Goal: Use online tool/utility: Utilize a website feature to perform a specific function

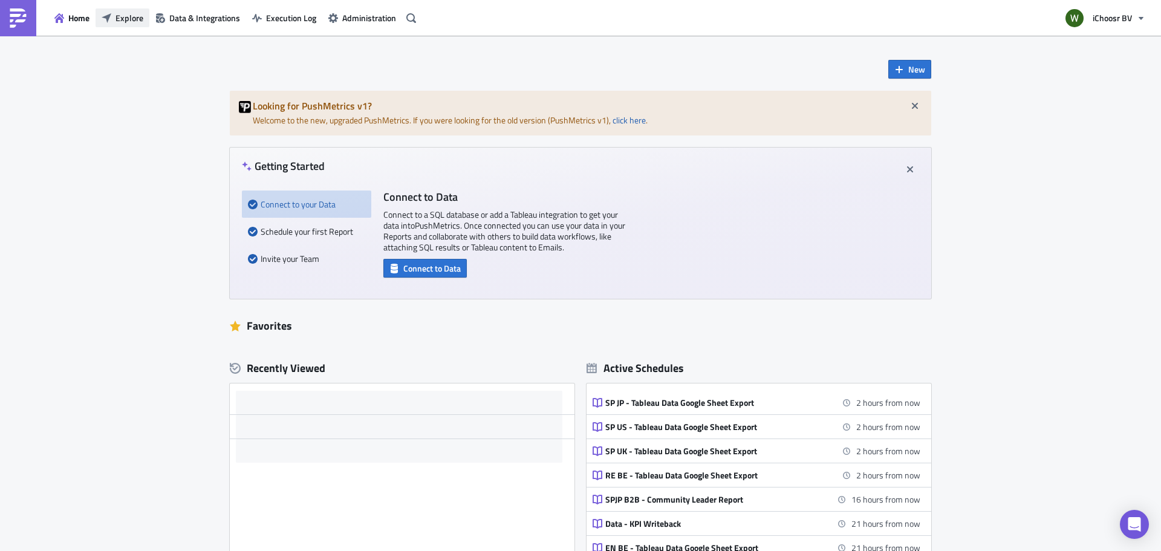
click at [120, 17] on span "Explore" at bounding box center [129, 17] width 28 height 13
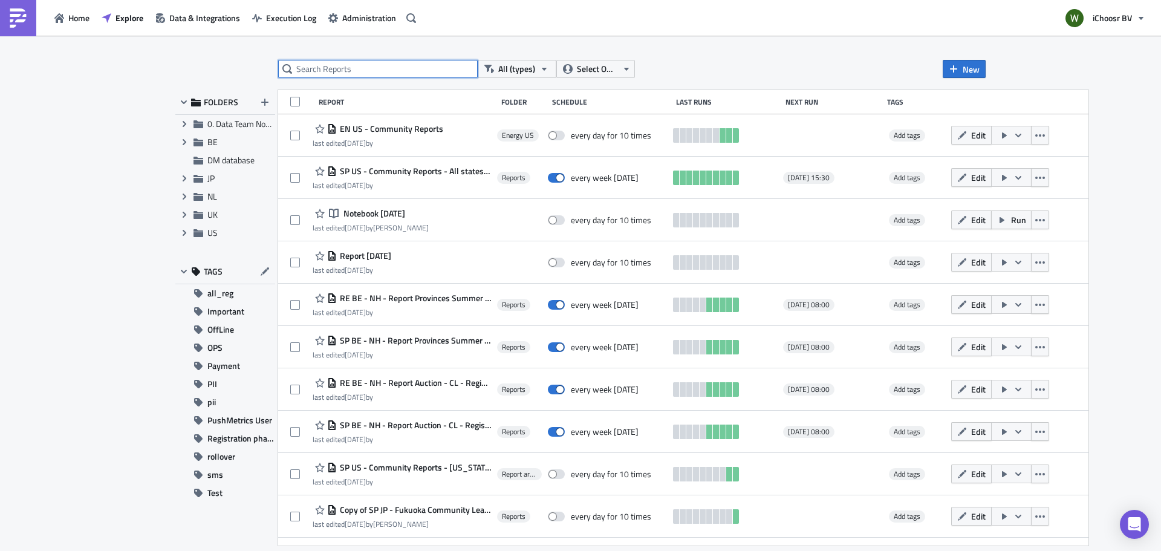
click at [309, 67] on input "text" at bounding box center [377, 69] width 199 height 18
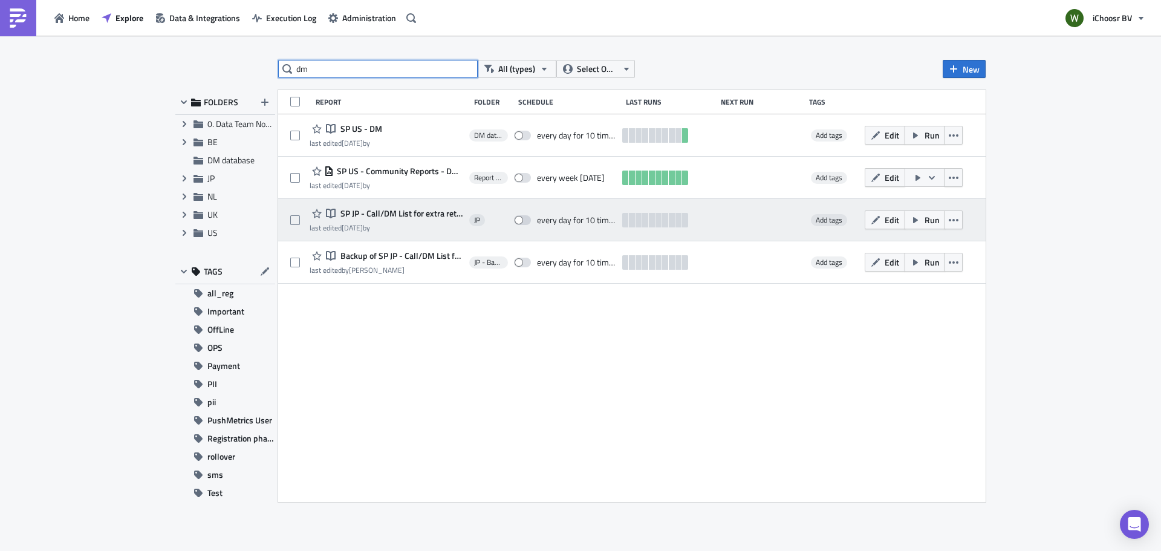
type input "dm"
click at [414, 215] on span "SP JP - Call/DM List for extra retrofit" at bounding box center [400, 213] width 126 height 11
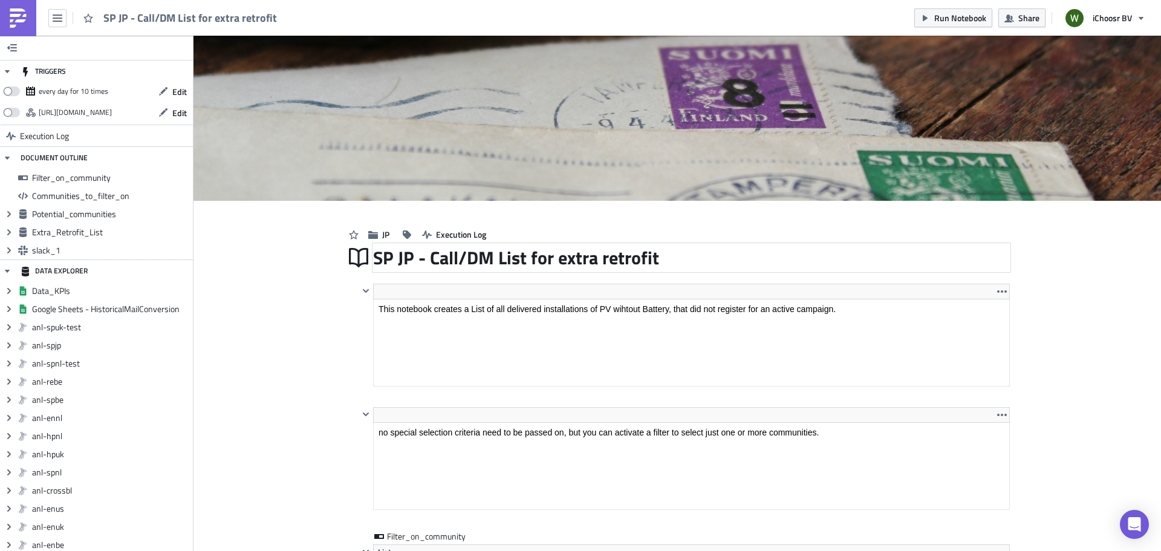
scroll to position [138, 635]
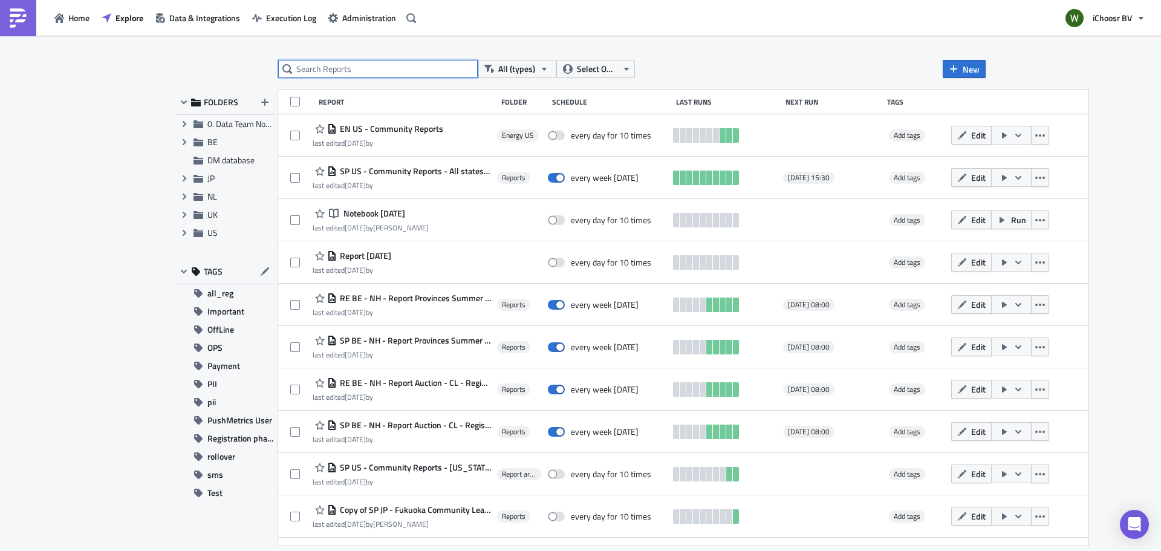
click at [361, 71] on input "text" at bounding box center [377, 69] width 199 height 18
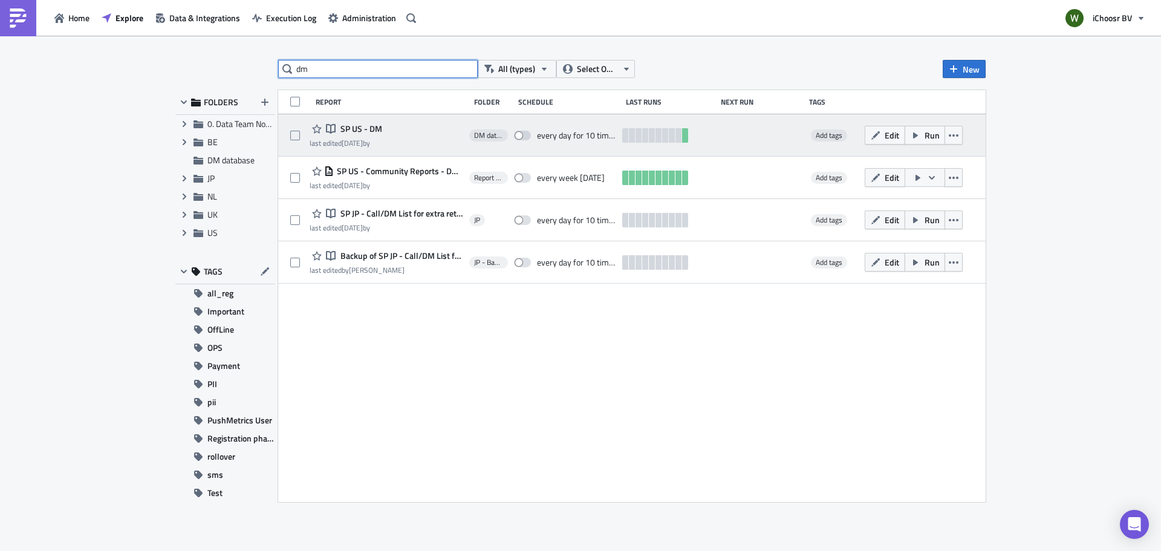
type input "dm"
click at [356, 131] on span "SP US - DM" at bounding box center [359, 128] width 45 height 11
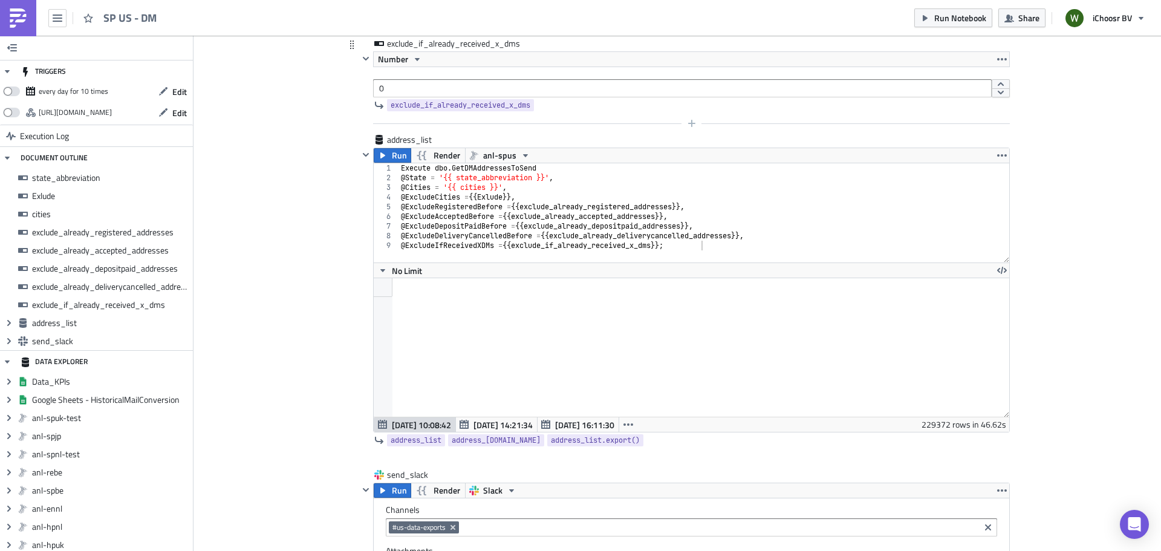
scroll to position [1874, 0]
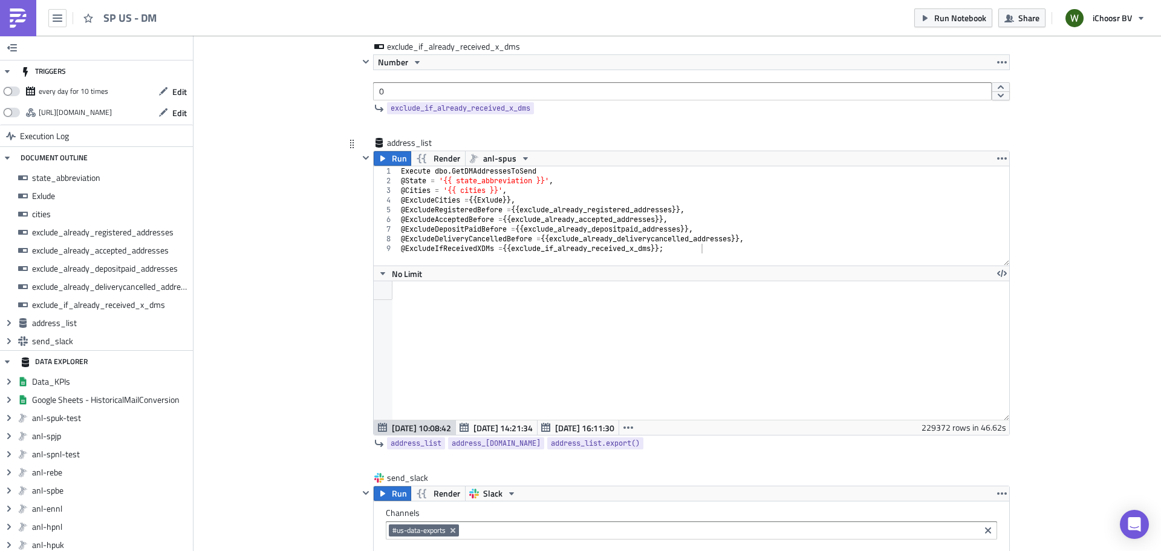
type textarea "@ExcludeIfReceivedXDMs = {{ exclude_if_already_received_x_dms }};"
click at [471, 248] on div "Execute dbo . GetDMAddressesToSend @ State = '{{ state_abbreviation }}' , @ Cit…" at bounding box center [703, 225] width 611 height 118
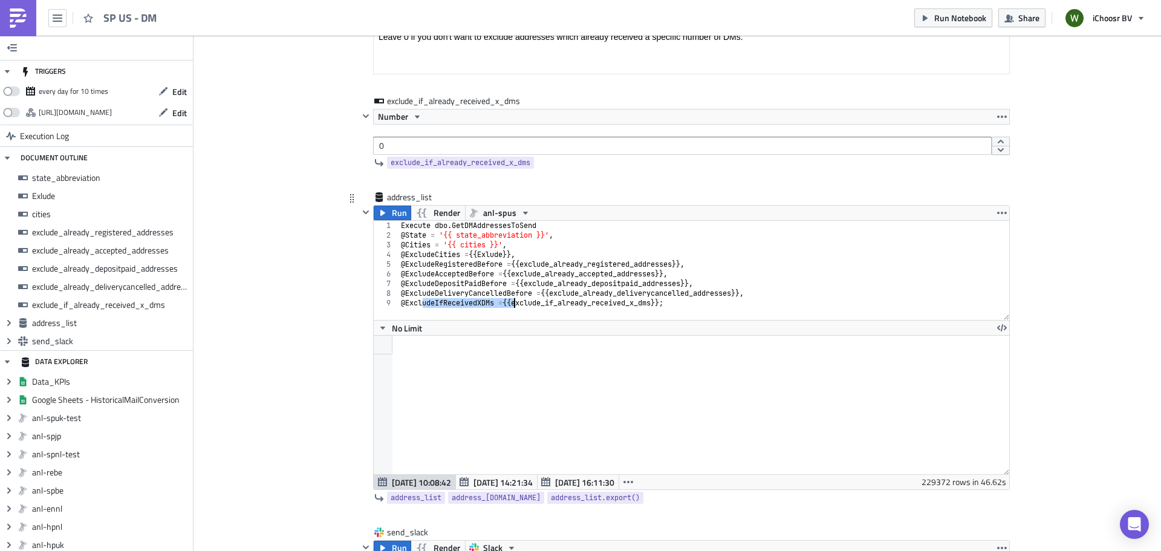
scroll to position [1692, 0]
